Goal: Check status

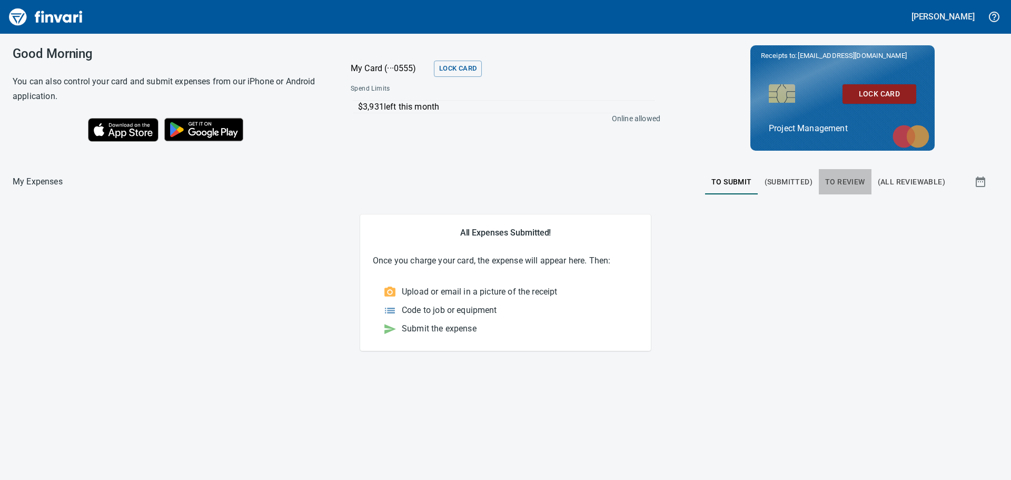
click at [845, 178] on span "To Review" at bounding box center [845, 181] width 40 height 13
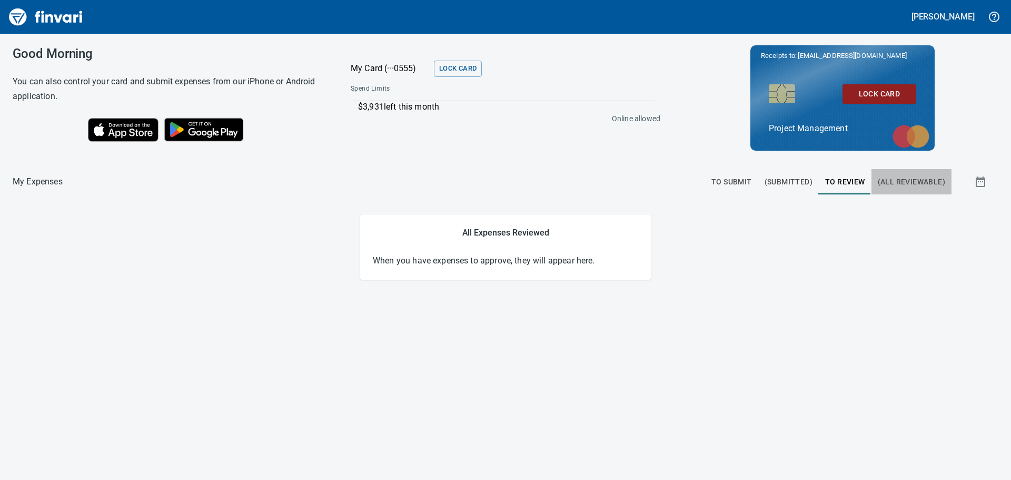
click at [898, 179] on span "(All Reviewable)" at bounding box center [911, 181] width 67 height 13
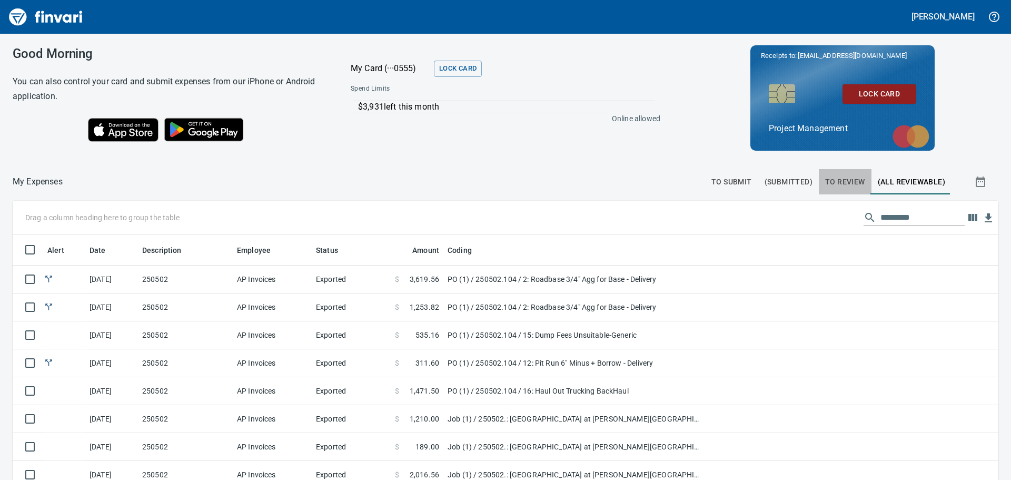
click at [835, 178] on span "To Review" at bounding box center [845, 181] width 40 height 13
